Goal: Navigation & Orientation: Find specific page/section

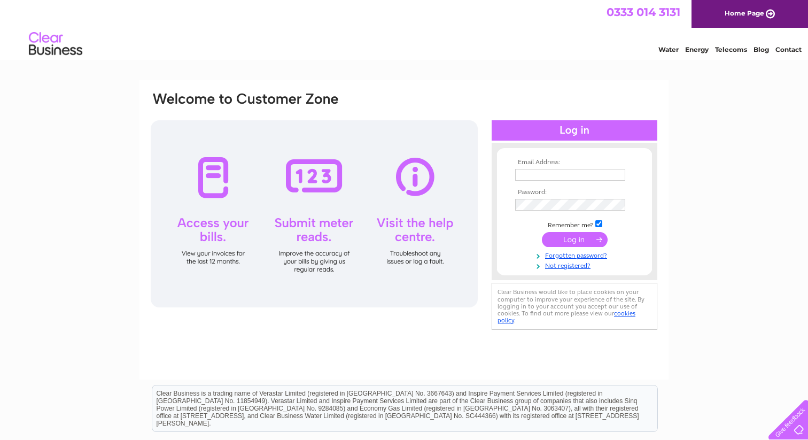
scroll to position [30, 0]
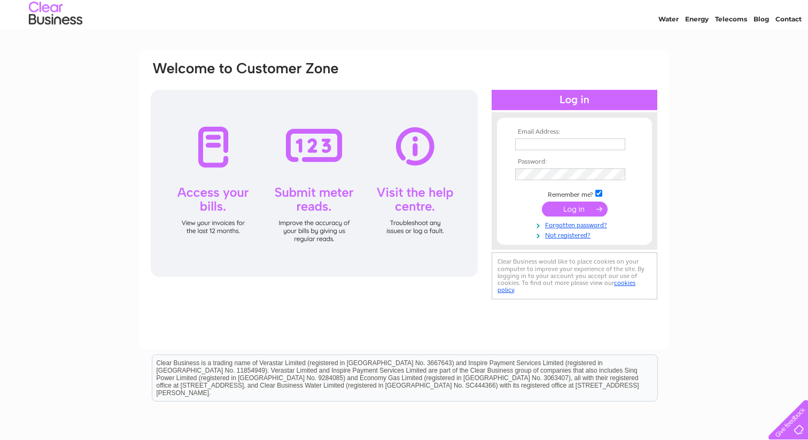
type input "norriehood@gmail.com"
click at [565, 206] on input "submit" at bounding box center [575, 209] width 66 height 15
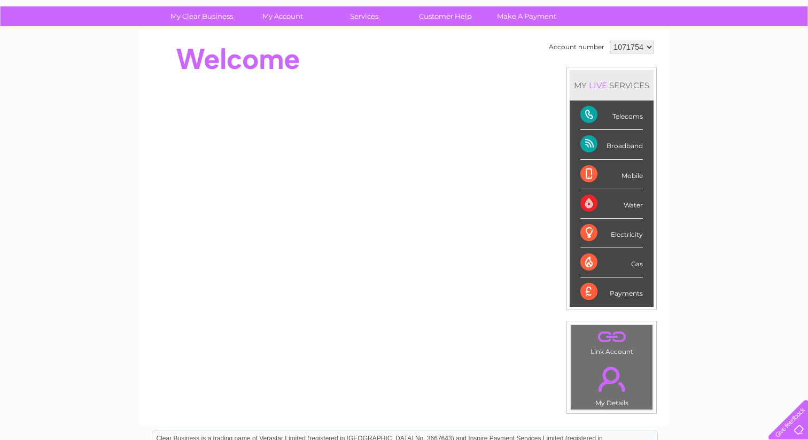
scroll to position [74, 0]
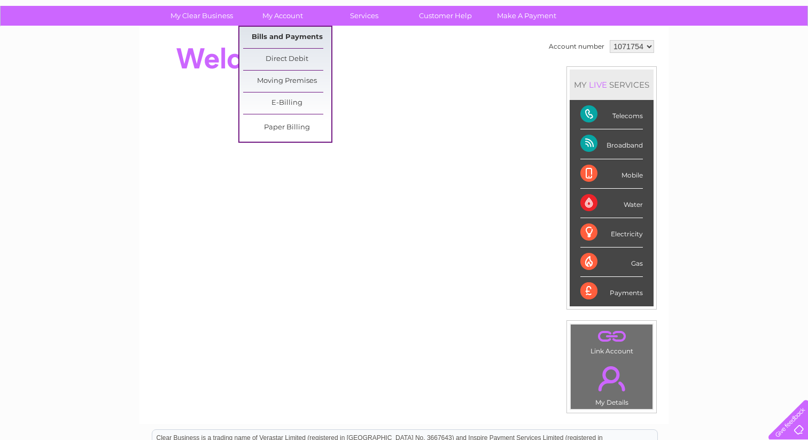
click at [276, 36] on link "Bills and Payments" at bounding box center [287, 37] width 88 height 21
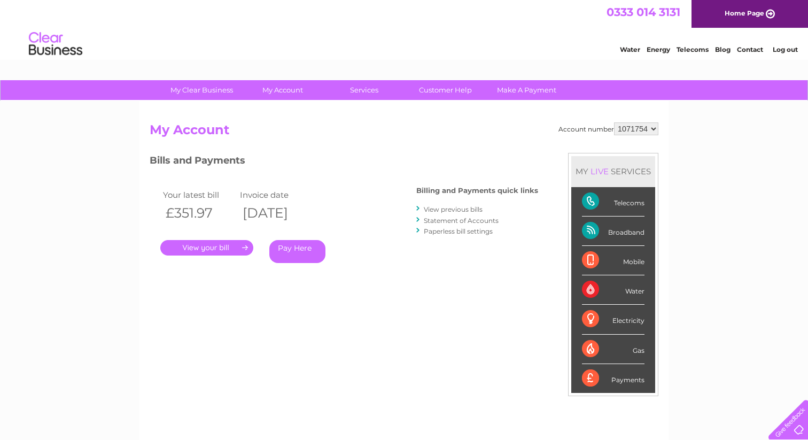
click at [654, 128] on select "1071754" at bounding box center [636, 128] width 44 height 13
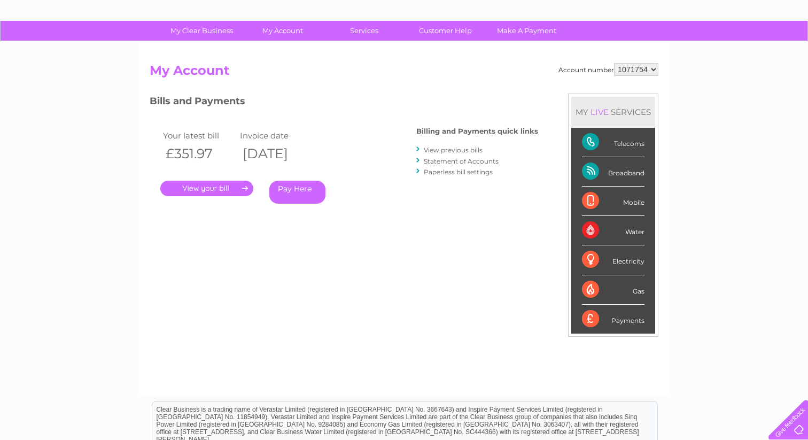
scroll to position [65, 0]
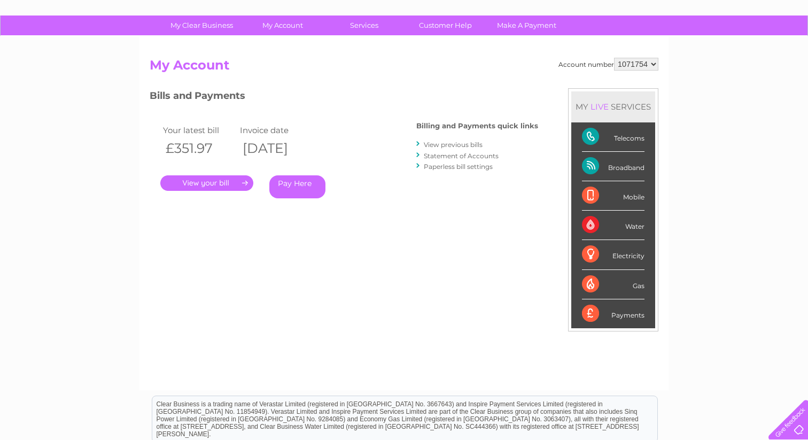
click at [607, 313] on div "Payments" at bounding box center [613, 313] width 63 height 29
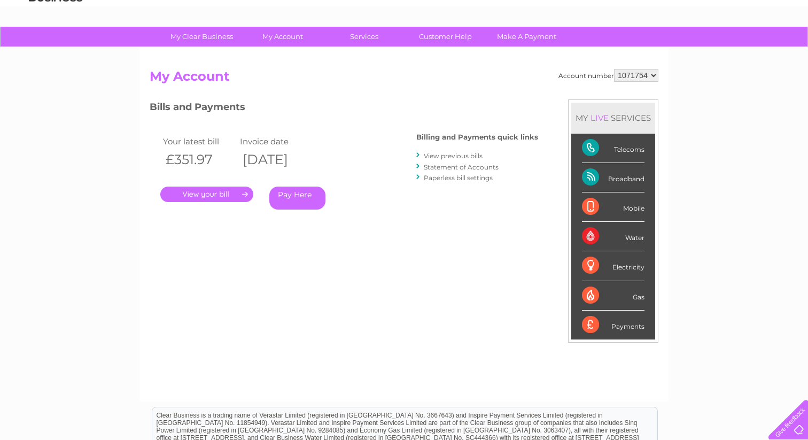
scroll to position [0, 0]
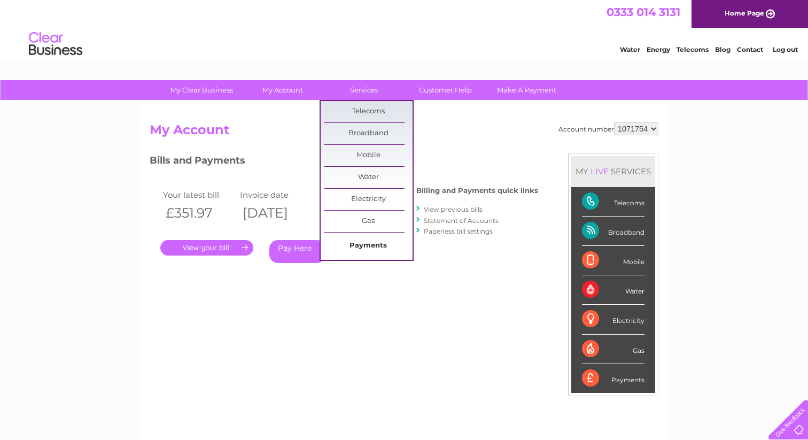
click at [350, 242] on link "Payments" at bounding box center [368, 245] width 88 height 21
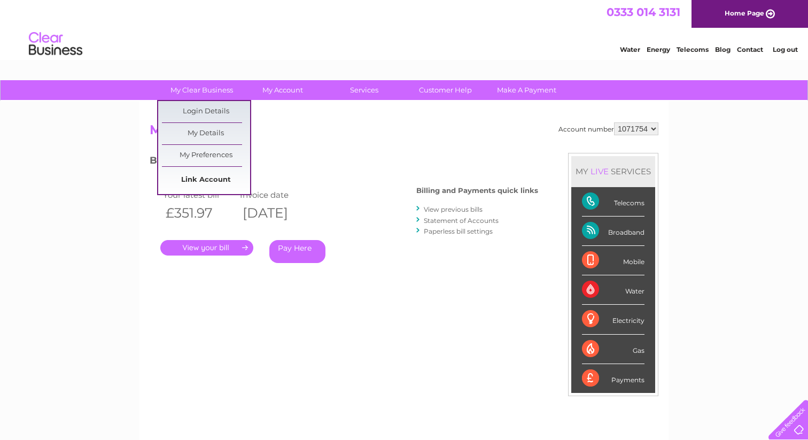
click at [200, 176] on link "Link Account" at bounding box center [206, 179] width 88 height 21
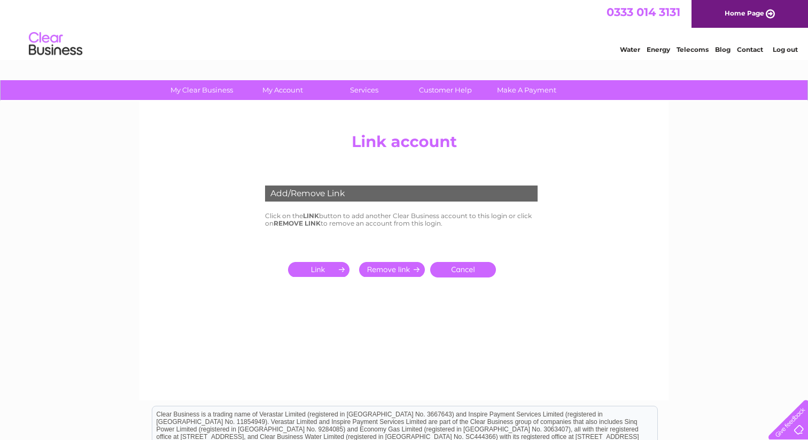
click at [463, 266] on link "Cancel" at bounding box center [463, 270] width 66 height 16
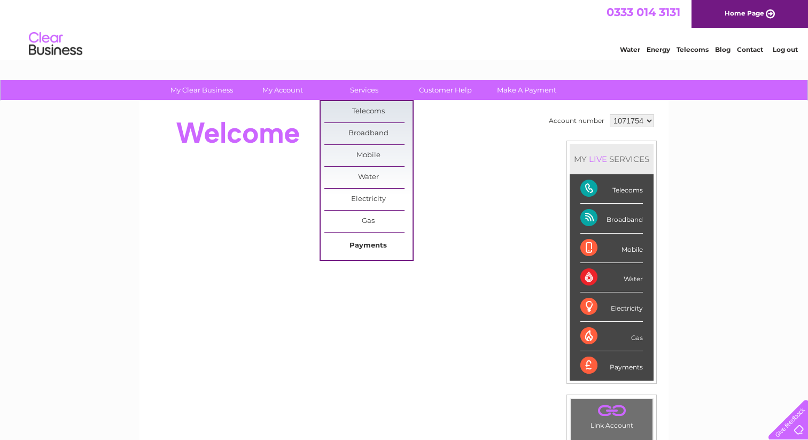
click at [356, 239] on link "Payments" at bounding box center [368, 245] width 88 height 21
click at [359, 129] on link "Broadband" at bounding box center [368, 133] width 88 height 21
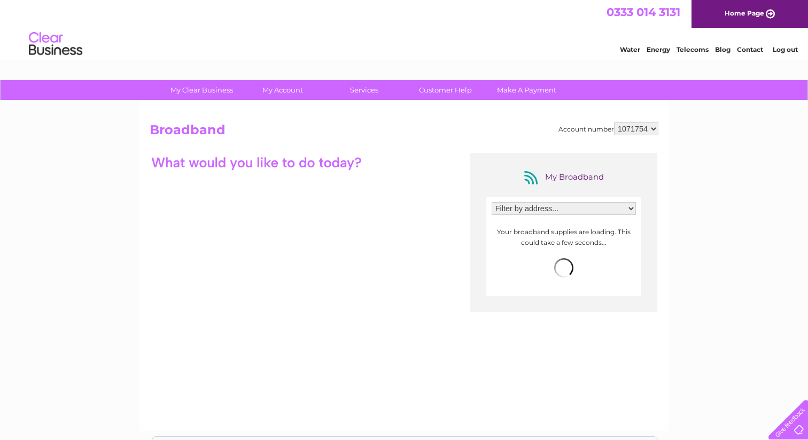
click at [358, 175] on div "My Broadband Filter by address... 27 South Street, St Andrews, Fife, KY16 9QR Y…" at bounding box center [404, 257] width 509 height 208
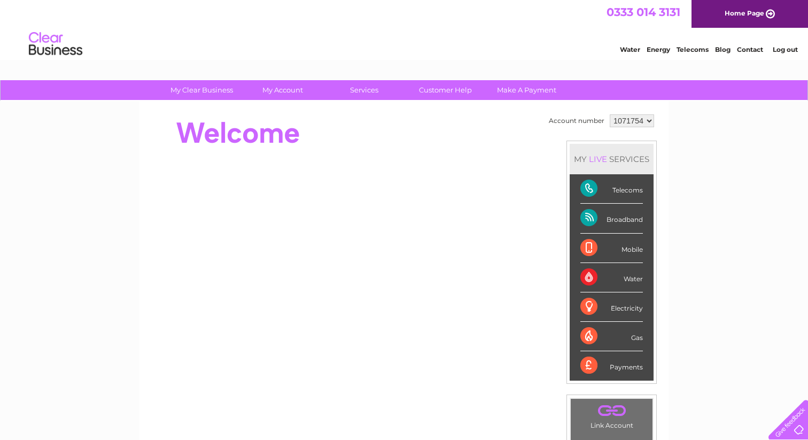
click at [736, 11] on link "Home Page" at bounding box center [750, 14] width 117 height 28
